Goal: Information Seeking & Learning: Find specific fact

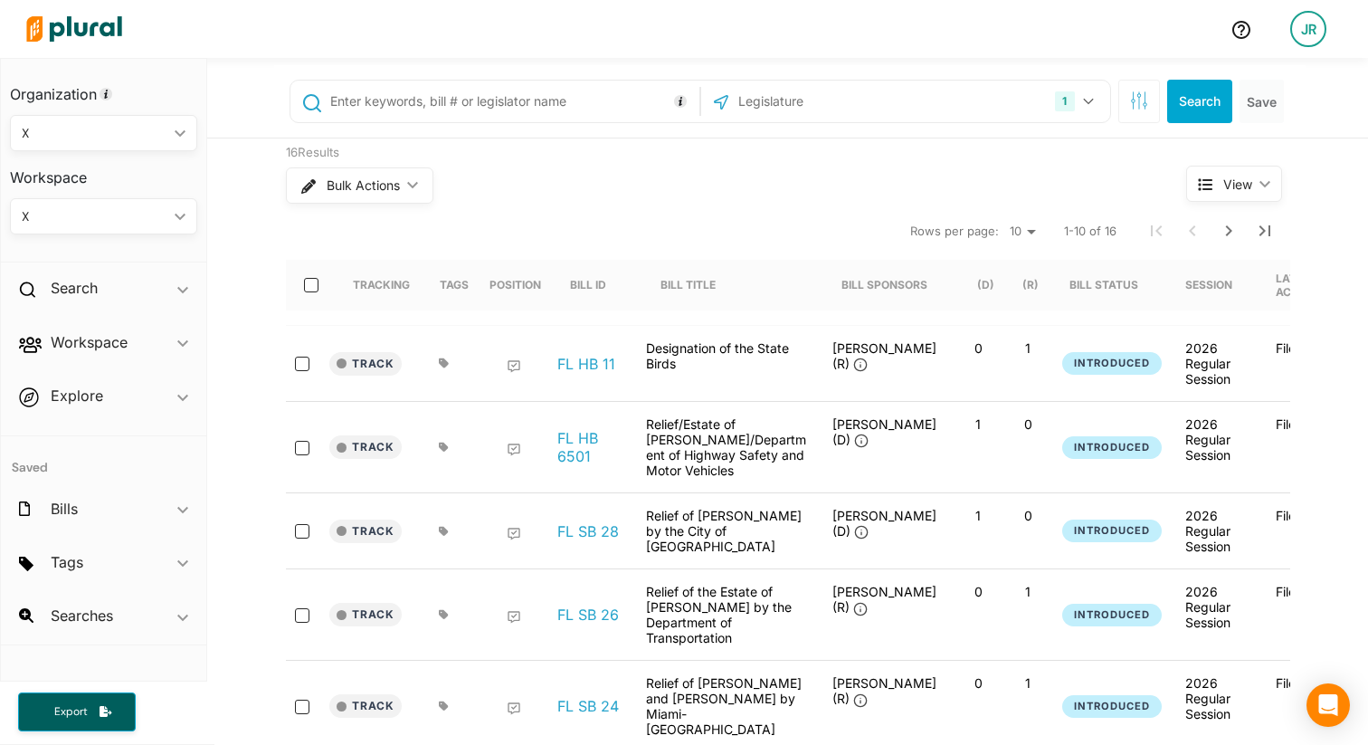
click at [457, 95] on input "text" at bounding box center [511, 101] width 366 height 34
paste input "[PERSON_NAME]"
type input "[PERSON_NAME]"
click at [906, 95] on div "1 [US_STATE] [GEOGRAPHIC_DATA] Congress [US_STATE] [US_STATE] [US_STATE] [US_ST…" at bounding box center [906, 101] width 400 height 34
drag, startPoint x: 1083, startPoint y: 100, endPoint x: 1038, endPoint y: 111, distance: 46.8
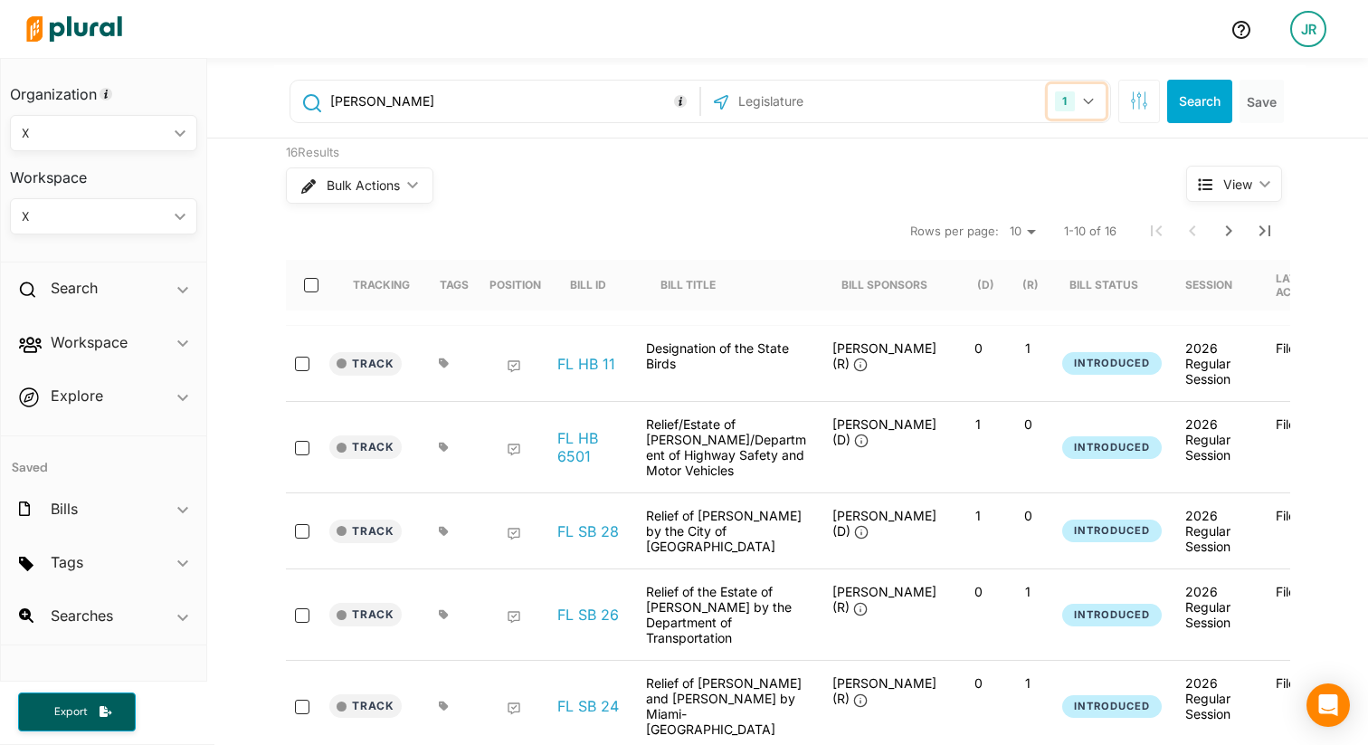
click at [1083, 100] on icon "button" at bounding box center [1088, 102] width 10 height 6
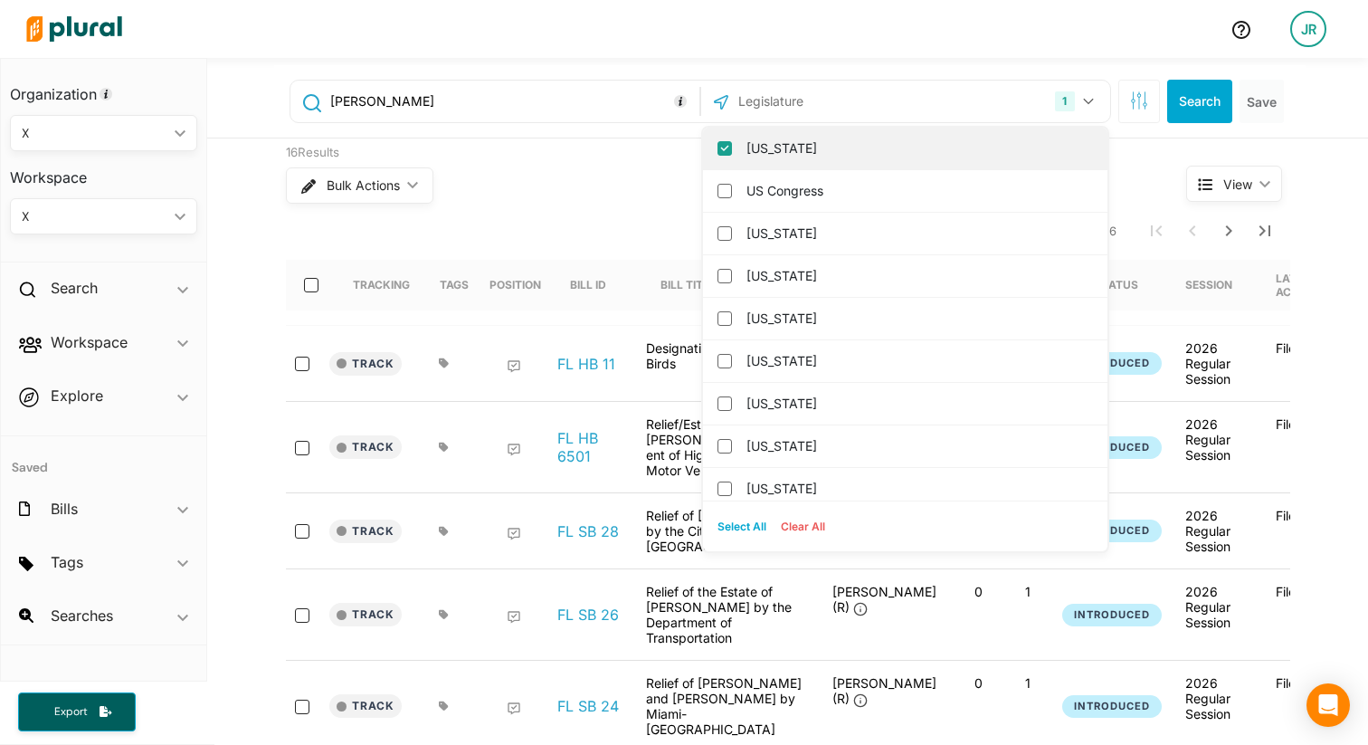
click at [721, 143] on input "[US_STATE]" at bounding box center [725, 148] width 14 height 14
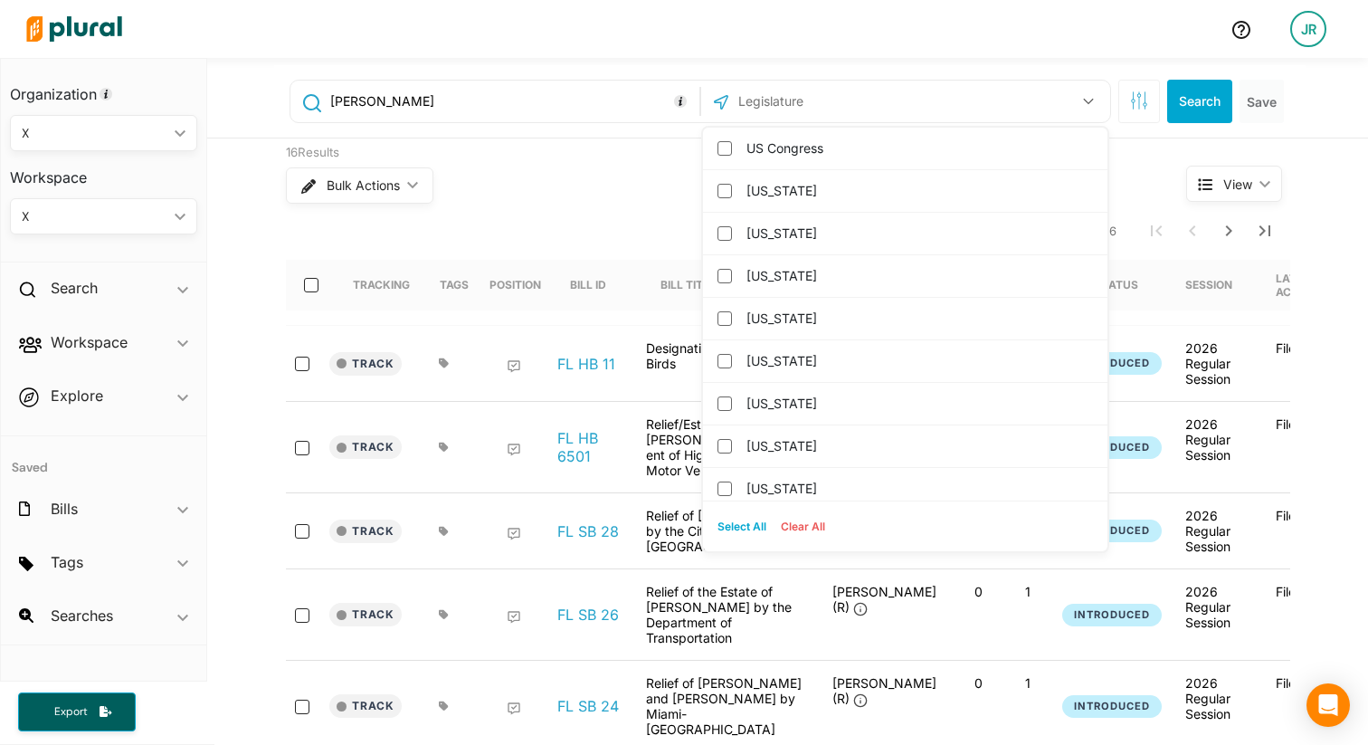
click at [790, 109] on input "text" at bounding box center [834, 101] width 194 height 34
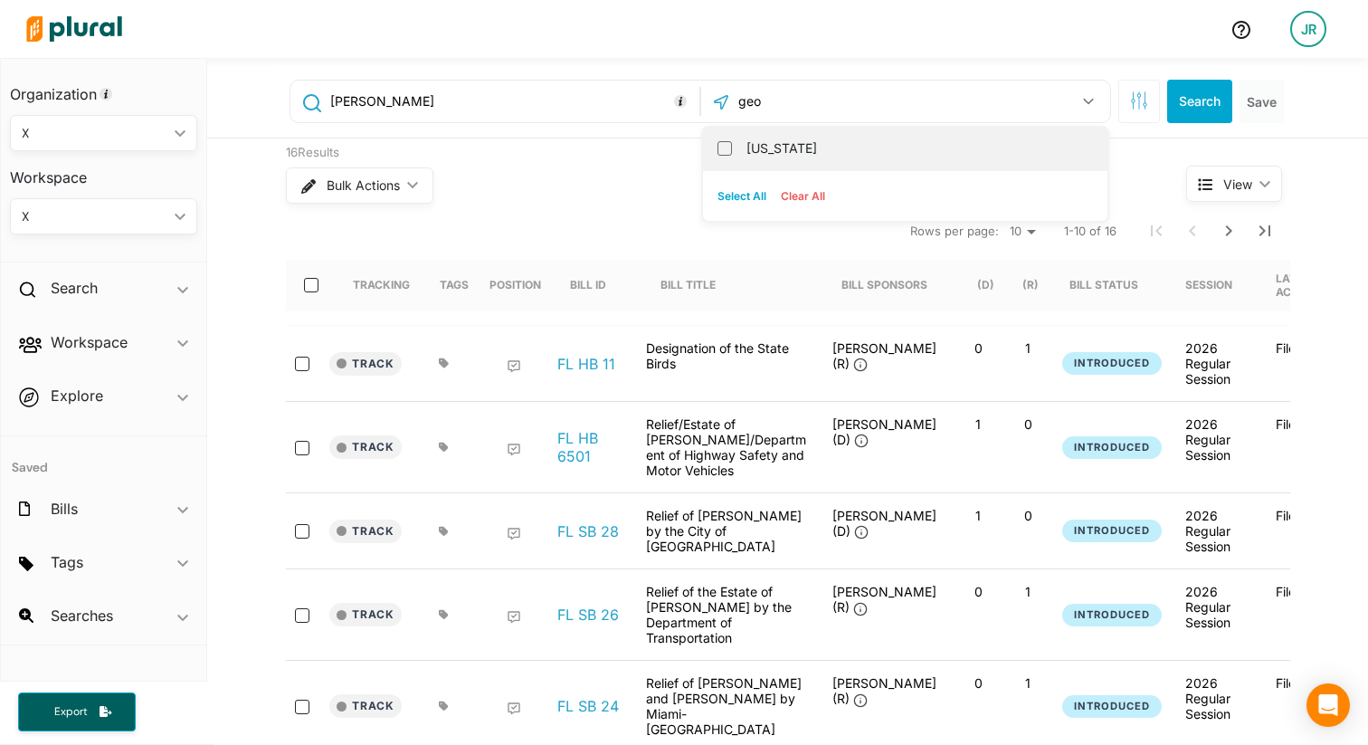
type input "geo"
click at [778, 138] on label "[US_STATE]" at bounding box center [918, 148] width 343 height 27
click at [732, 141] on input "[US_STATE]" at bounding box center [725, 148] width 14 height 14
checkbox input "true"
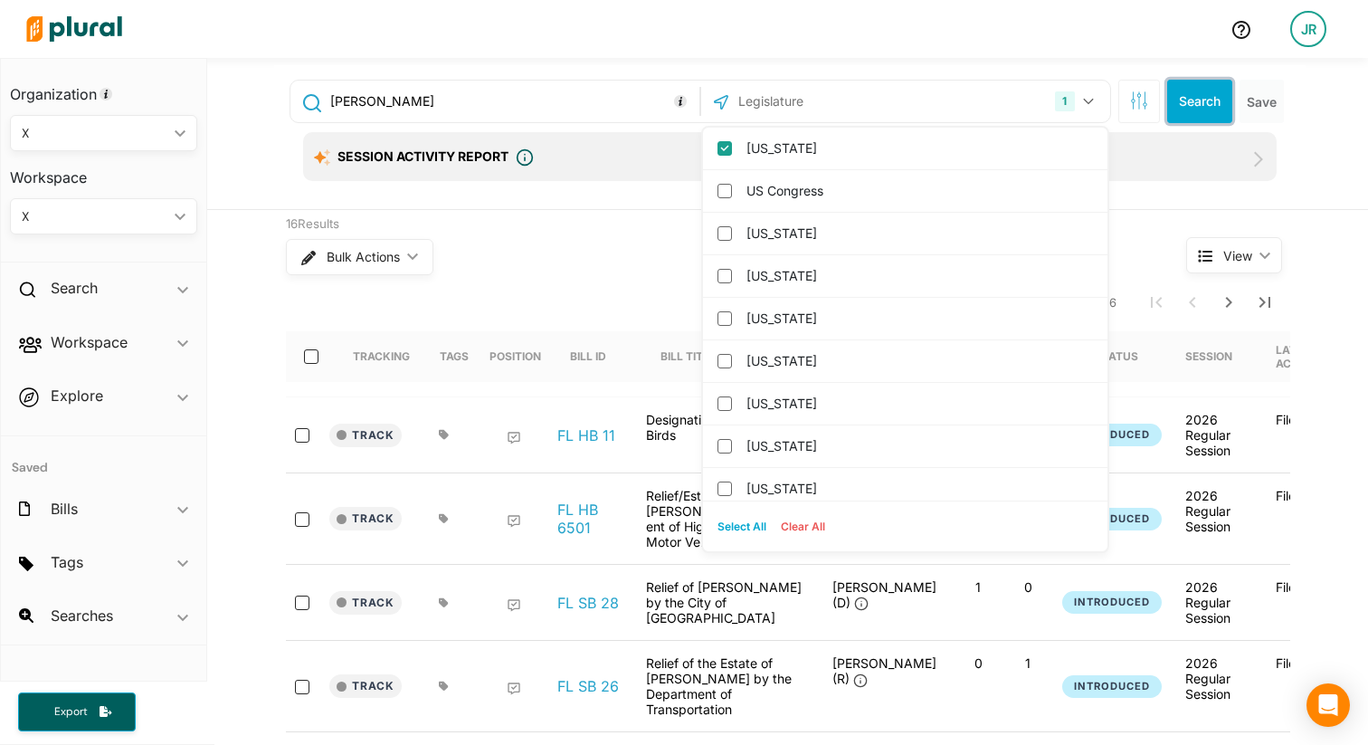
click at [1192, 109] on button "Search" at bounding box center [1199, 101] width 65 height 43
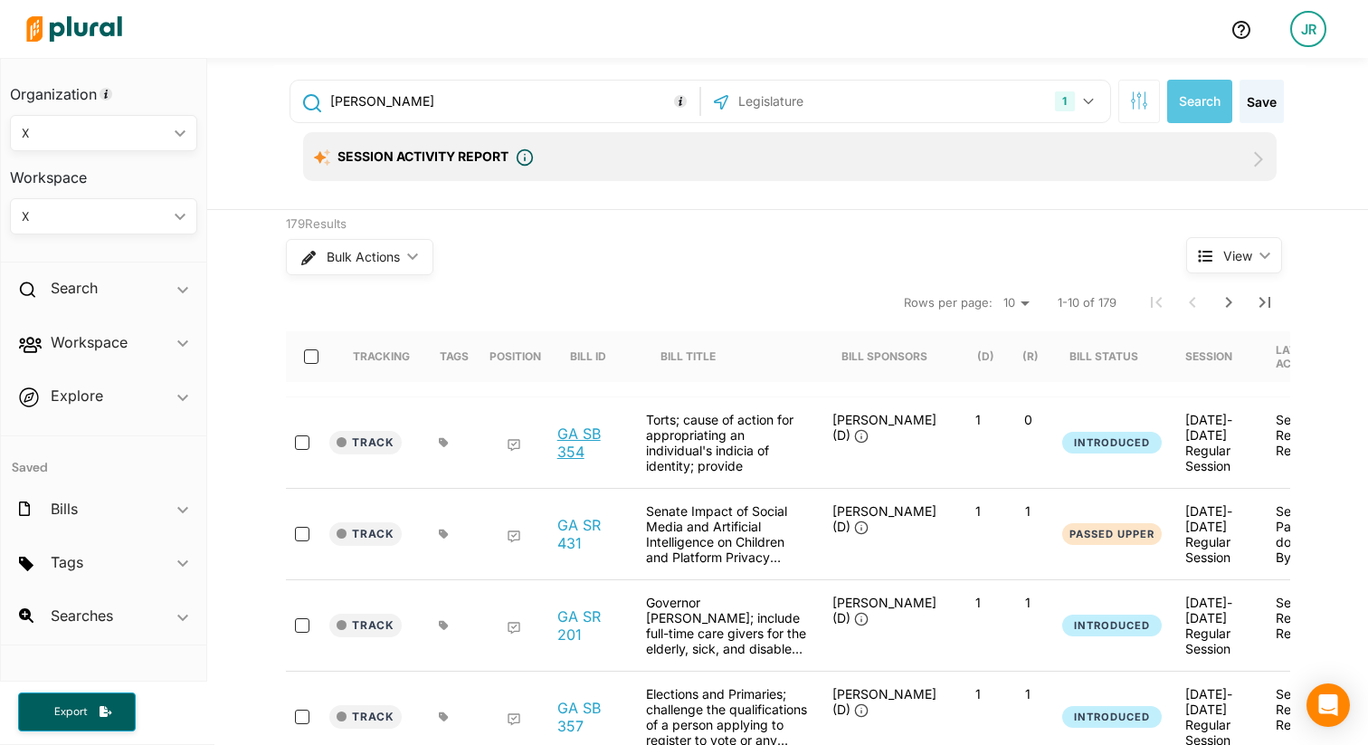
click at [569, 440] on link "GA SB 354" at bounding box center [591, 442] width 69 height 36
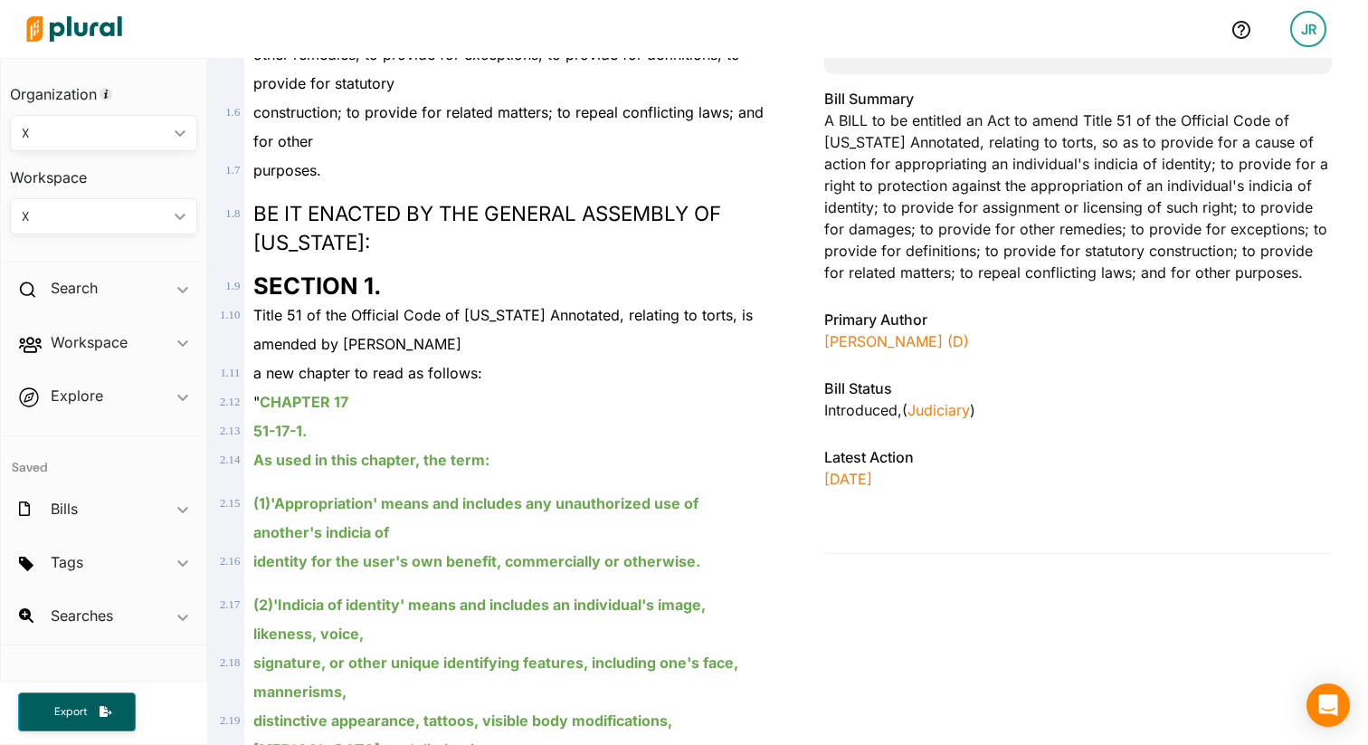
scroll to position [458, 0]
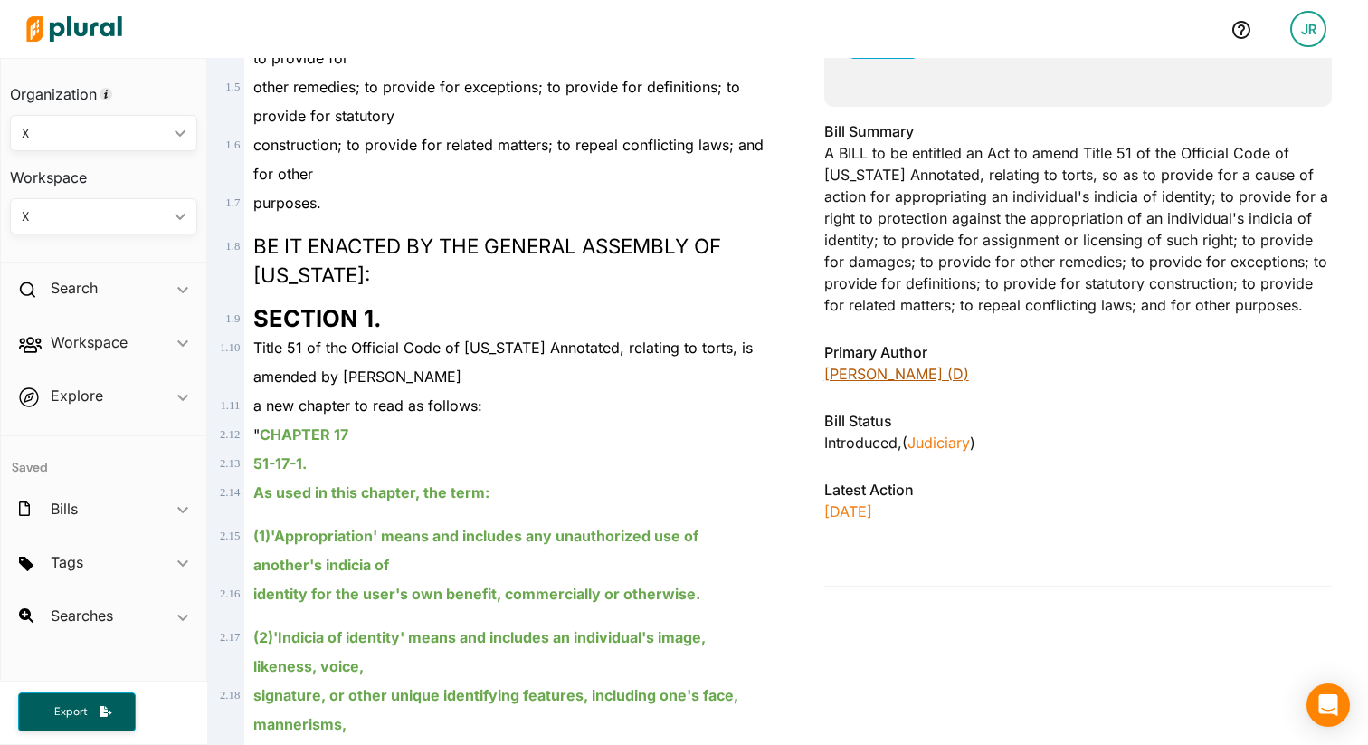
click at [909, 372] on link "[PERSON_NAME] (D)" at bounding box center [896, 374] width 145 height 18
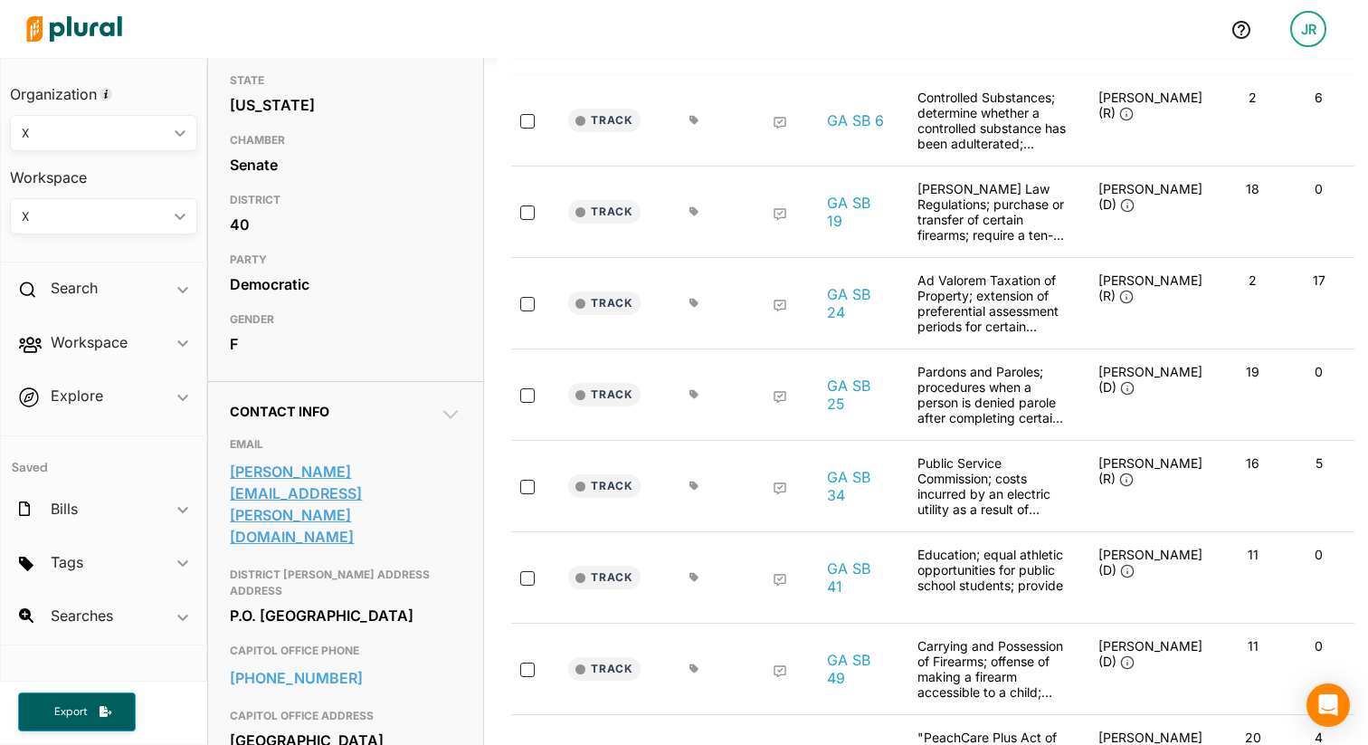
scroll to position [243, 0]
